Goal: Information Seeking & Learning: Learn about a topic

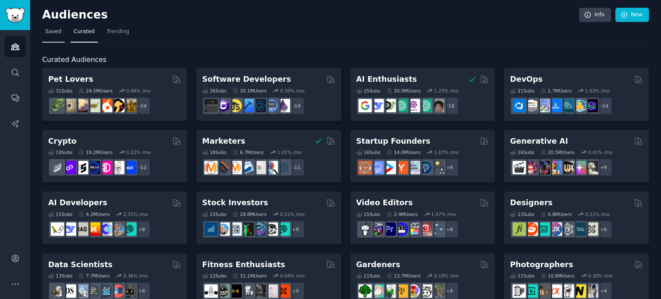
click at [53, 27] on link "Saved" at bounding box center [53, 34] width 22 height 18
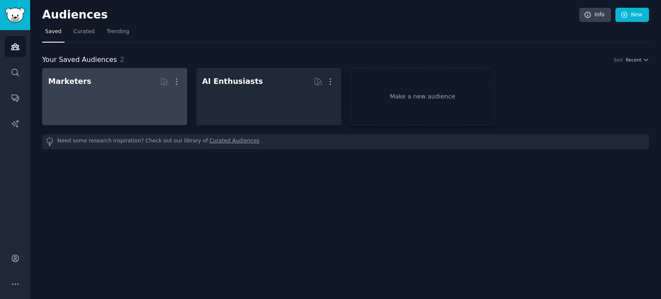
click at [102, 91] on div at bounding box center [114, 104] width 133 height 30
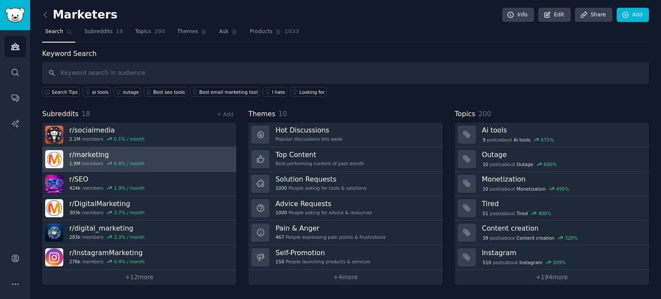
click at [144, 152] on link "r/ marketing 1.9M members 0.4 % / month" at bounding box center [139, 159] width 194 height 25
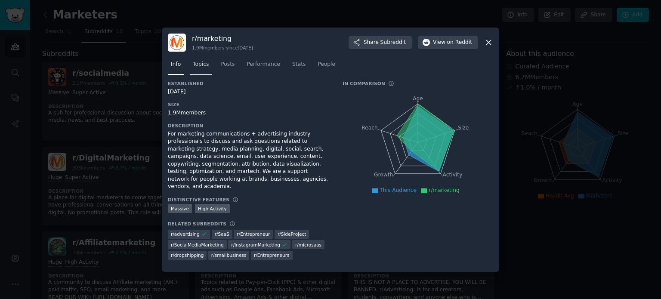
click at [198, 67] on span "Topics" at bounding box center [201, 65] width 16 height 8
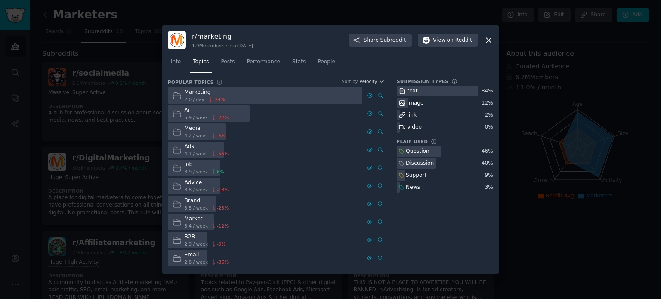
click at [490, 40] on icon at bounding box center [488, 40] width 9 height 9
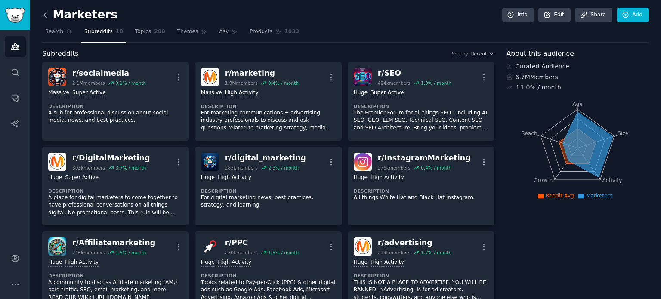
click at [45, 12] on icon at bounding box center [45, 14] width 3 height 5
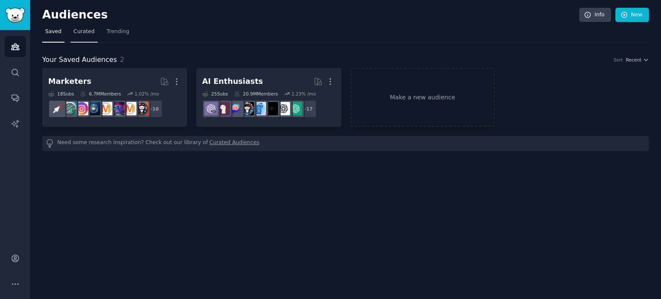
click at [82, 34] on span "Curated" at bounding box center [84, 32] width 21 height 8
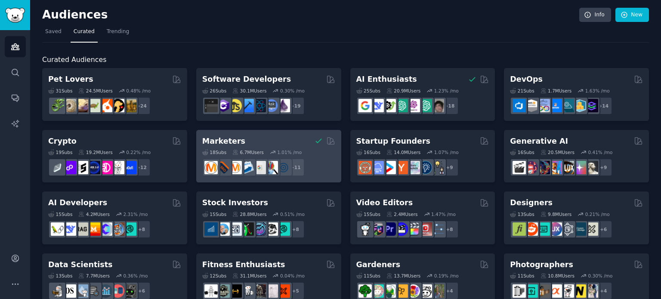
click at [231, 148] on div "18 Sub s 6.7M Users 1.01 % /mo + 11" at bounding box center [268, 161] width 133 height 30
